Goal: Browse casually: Explore the website without a specific task or goal

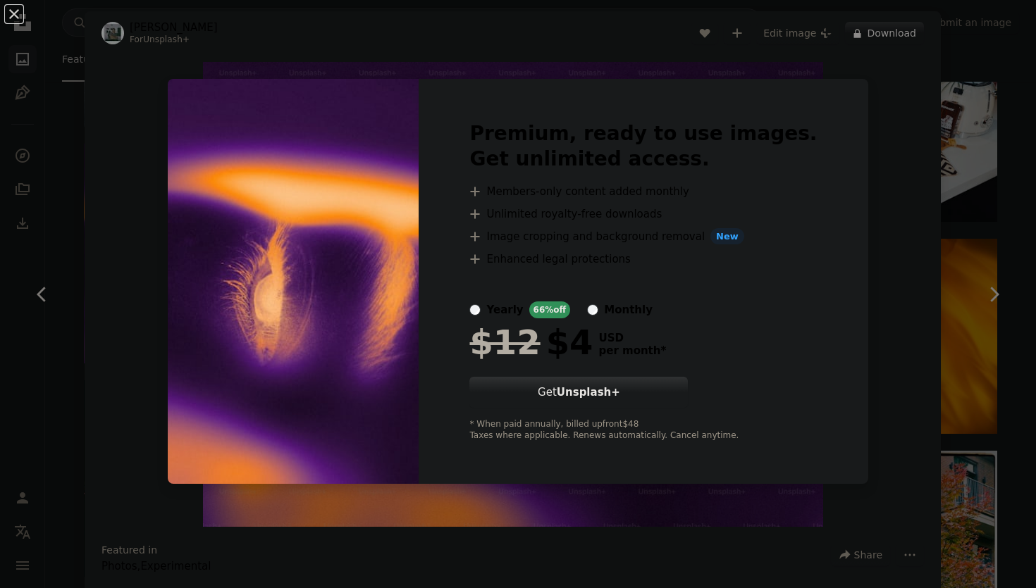
scroll to position [42, 0]
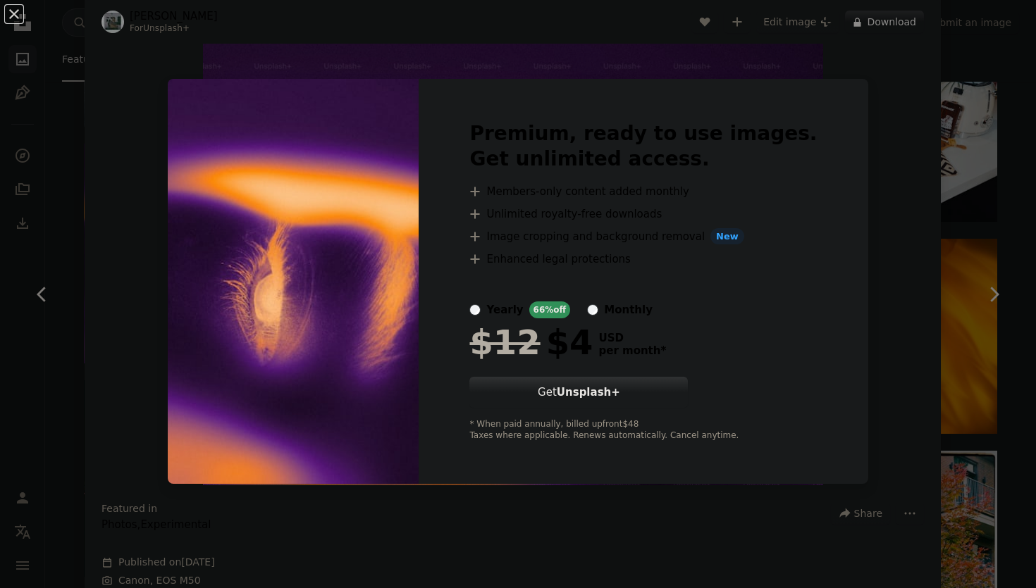
click at [300, 129] on img at bounding box center [293, 282] width 251 height 406
click at [10, 6] on button "An X shape" at bounding box center [14, 14] width 17 height 17
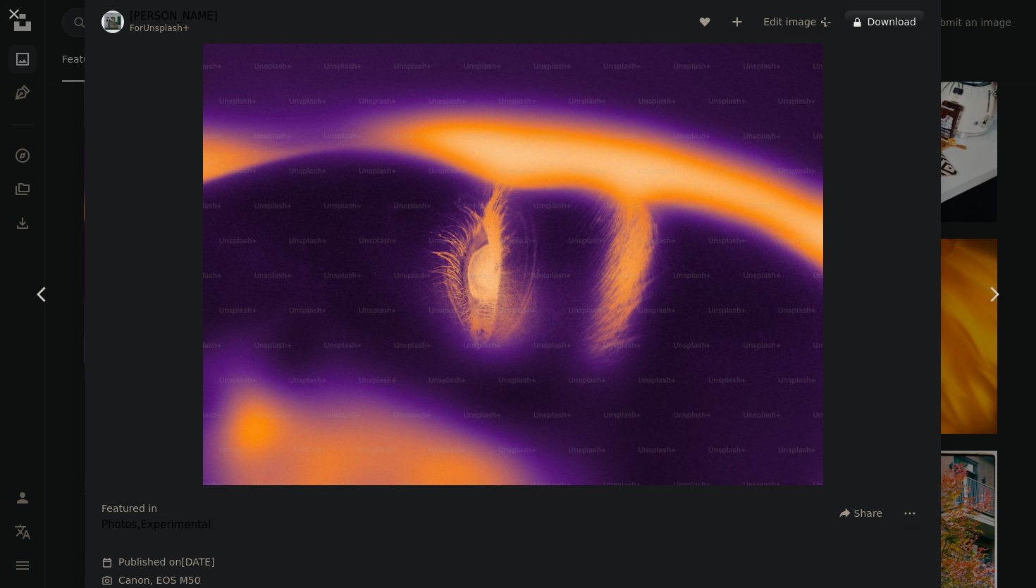
click at [62, 62] on div "An X shape Chevron left Chevron right [PERSON_NAME] For Unsplash+ A heart A plu…" at bounding box center [518, 294] width 1036 height 588
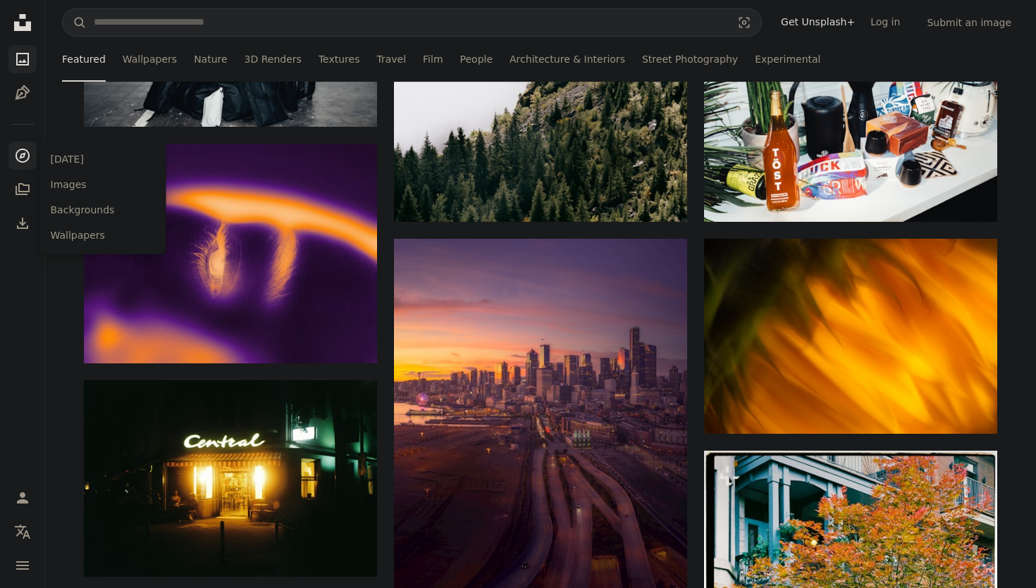
click at [11, 153] on link "A compass" at bounding box center [22, 156] width 28 height 28
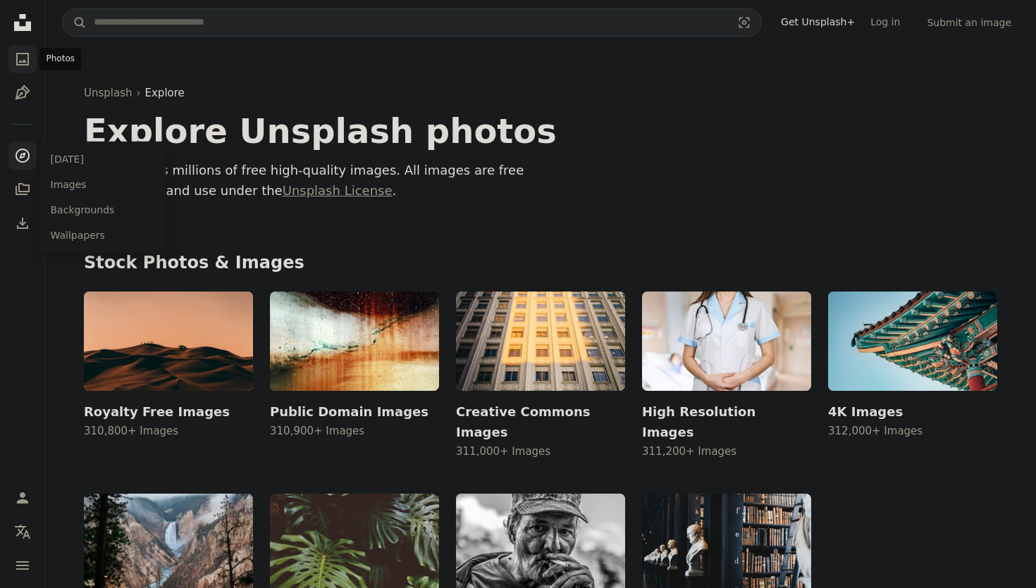
click at [16, 56] on icon "Photos" at bounding box center [22, 59] width 13 height 13
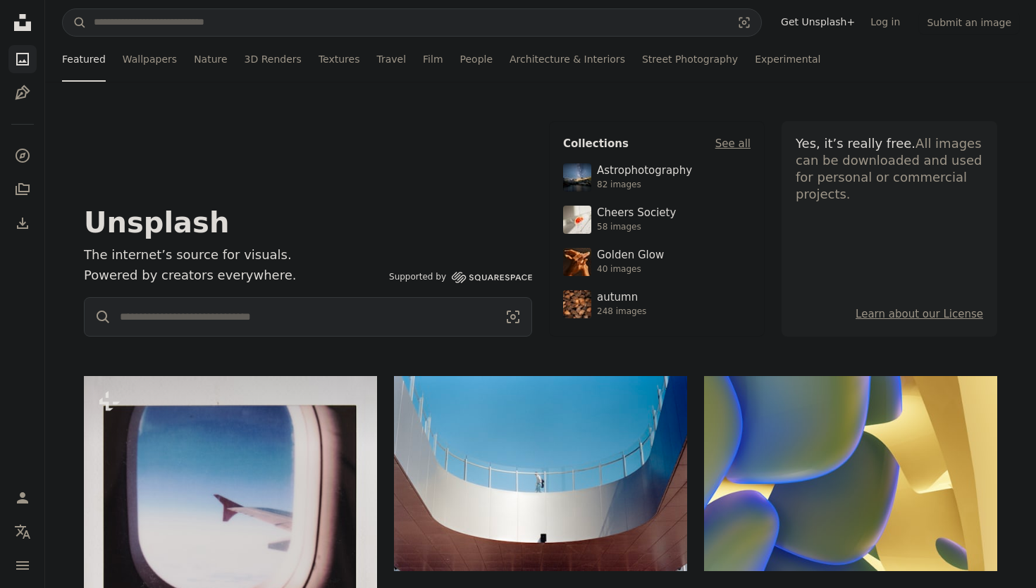
click at [22, 32] on icon "Unsplash logo Unsplash Home" at bounding box center [22, 22] width 28 height 28
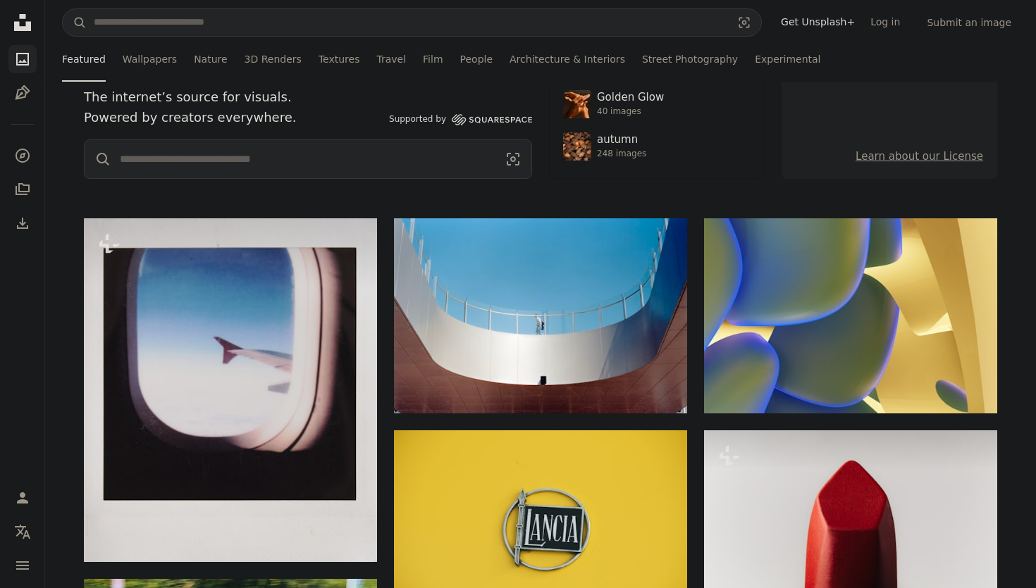
scroll to position [27, 0]
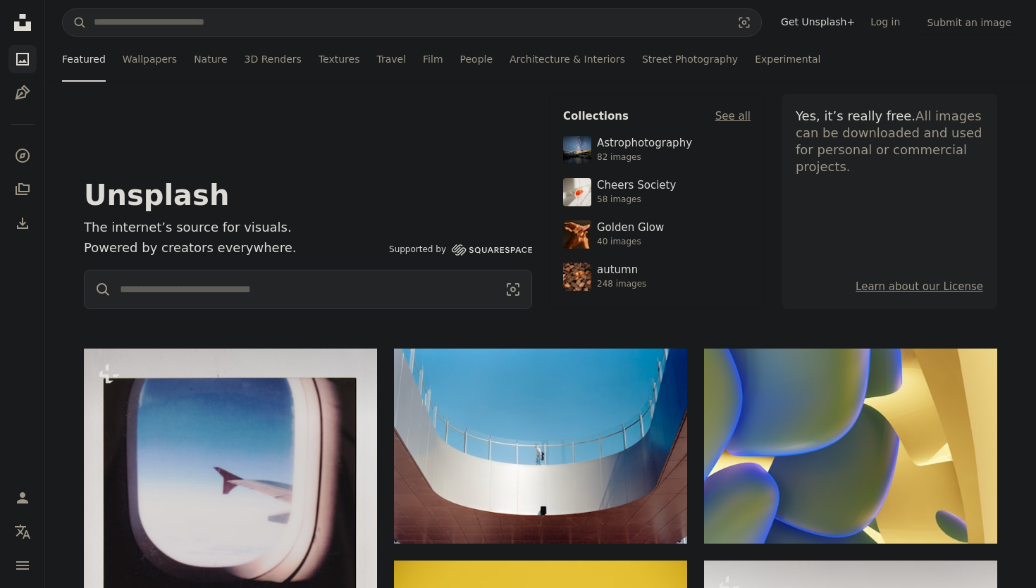
click at [24, 19] on icon "Unsplash logo Unsplash Home" at bounding box center [22, 22] width 28 height 28
